Goal: Complete application form

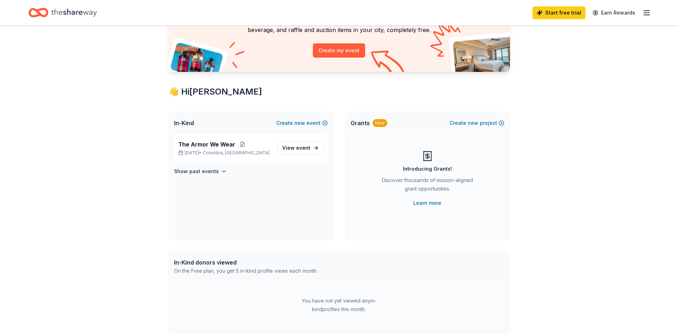
scroll to position [71, 0]
click at [294, 147] on span "View event" at bounding box center [296, 147] width 28 height 9
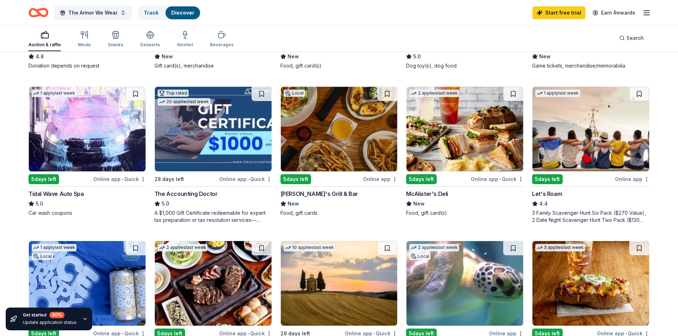
scroll to position [356, 0]
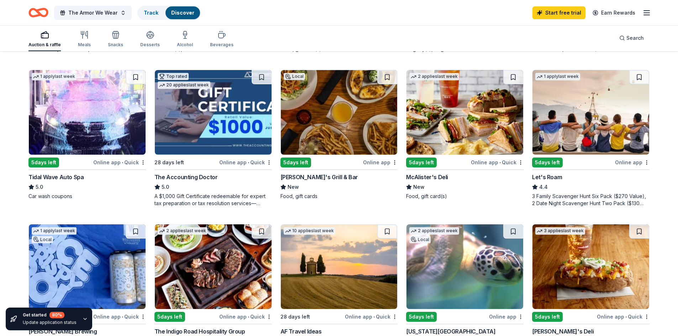
click at [438, 136] on img at bounding box center [465, 112] width 117 height 85
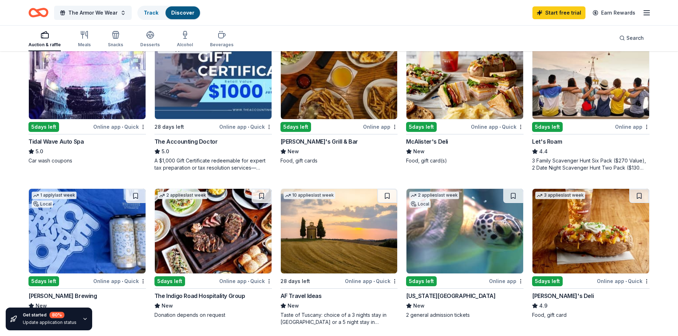
click at [421, 131] on div "5 days left" at bounding box center [421, 127] width 31 height 10
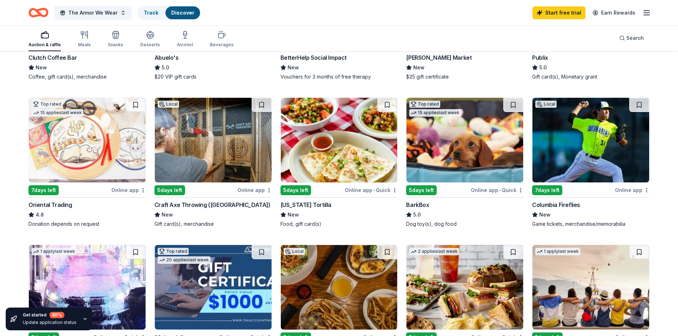
scroll to position [114, 0]
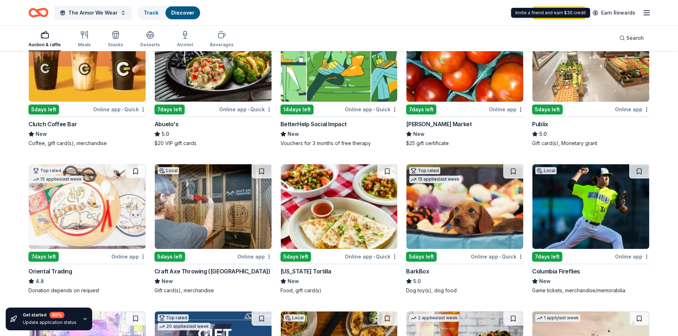
click at [648, 12] on icon "button" at bounding box center [647, 13] width 9 height 9
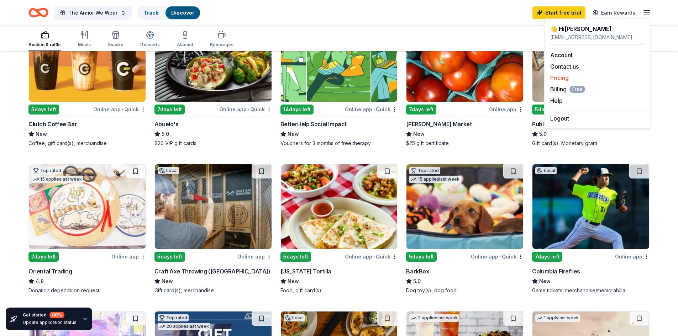
click at [564, 75] on link "Pricing" at bounding box center [559, 77] width 19 height 7
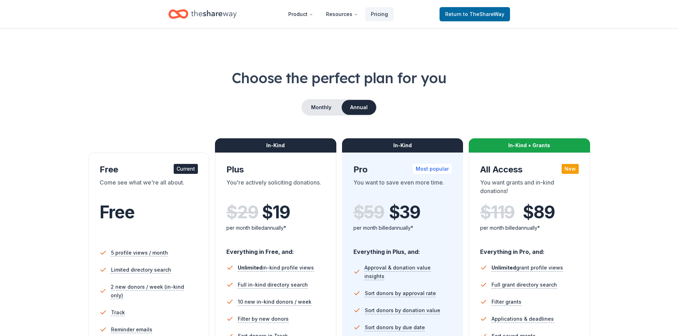
click at [217, 15] on icon "Home" at bounding box center [214, 14] width 46 height 15
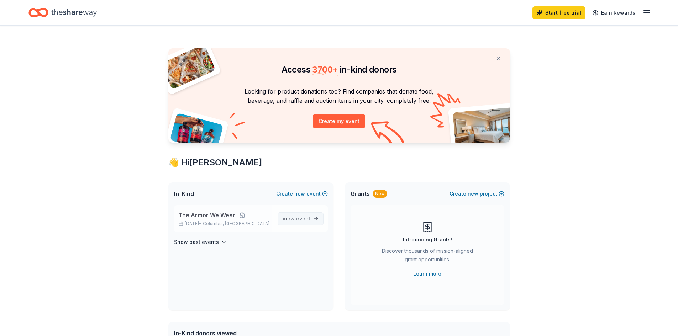
click at [291, 217] on span "View event" at bounding box center [296, 219] width 28 height 9
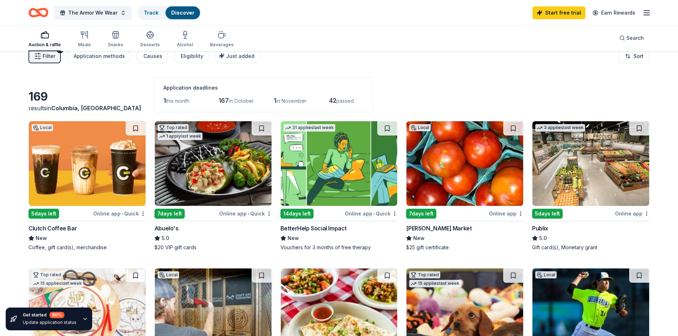
scroll to position [7, 0]
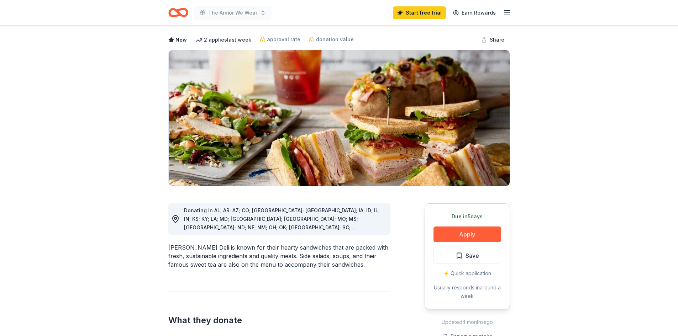
scroll to position [107, 0]
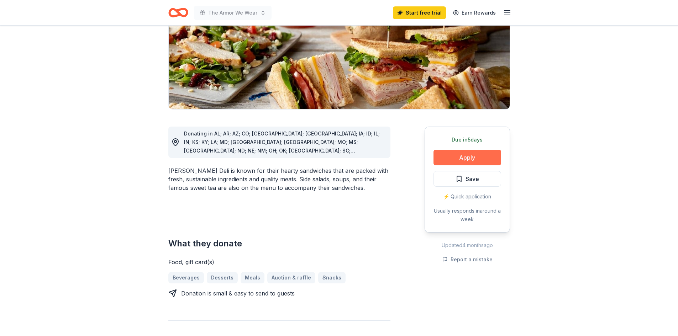
click at [463, 158] on button "Apply" at bounding box center [468, 158] width 68 height 16
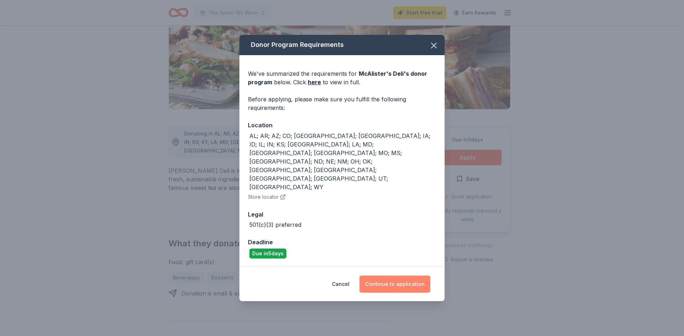
click at [405, 276] on button "Continue to application" at bounding box center [394, 284] width 71 height 17
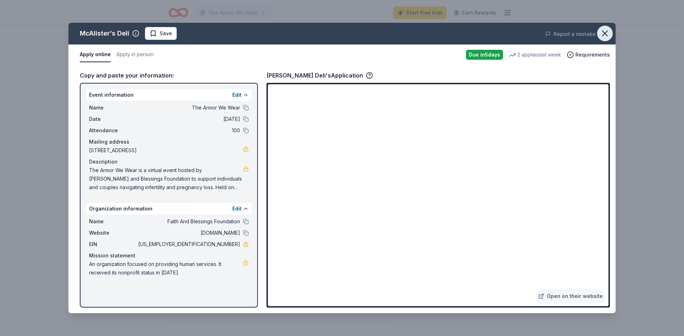
click at [607, 32] on icon "button" at bounding box center [604, 33] width 5 height 5
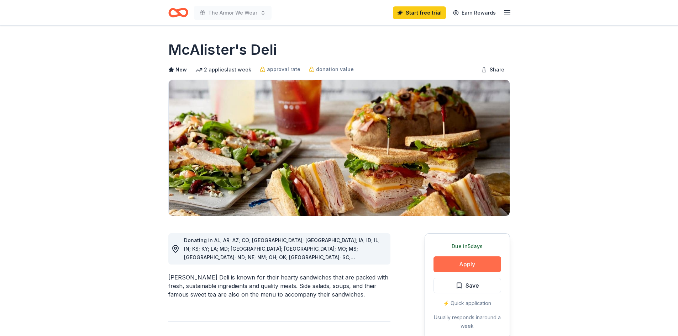
click at [455, 263] on button "Apply" at bounding box center [468, 265] width 68 height 16
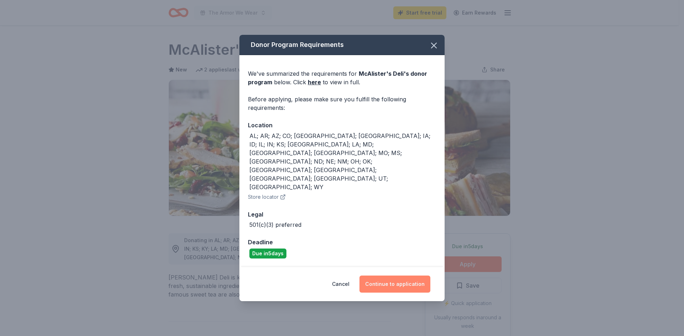
click at [395, 276] on button "Continue to application" at bounding box center [394, 284] width 71 height 17
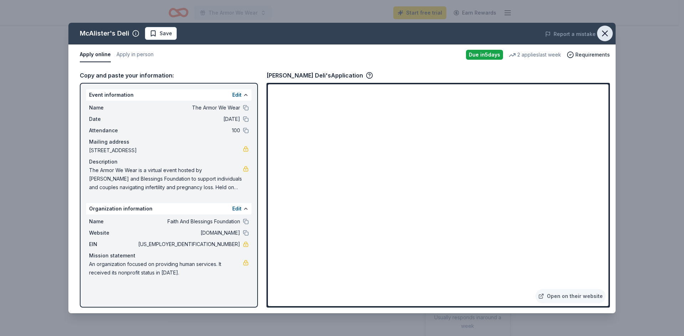
click at [601, 31] on icon "button" at bounding box center [605, 33] width 10 height 10
